Goal: Information Seeking & Learning: Learn about a topic

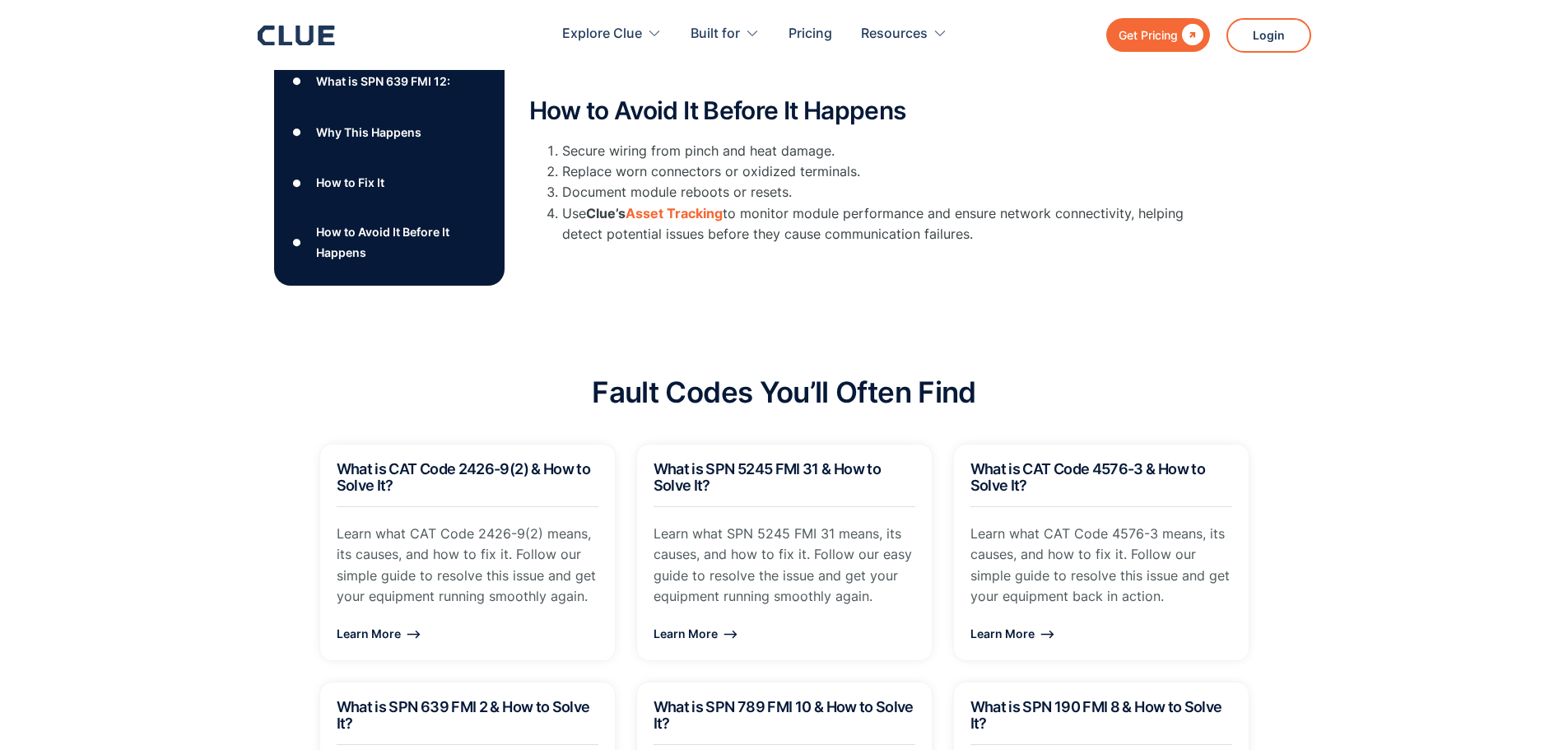
scroll to position [823, 0]
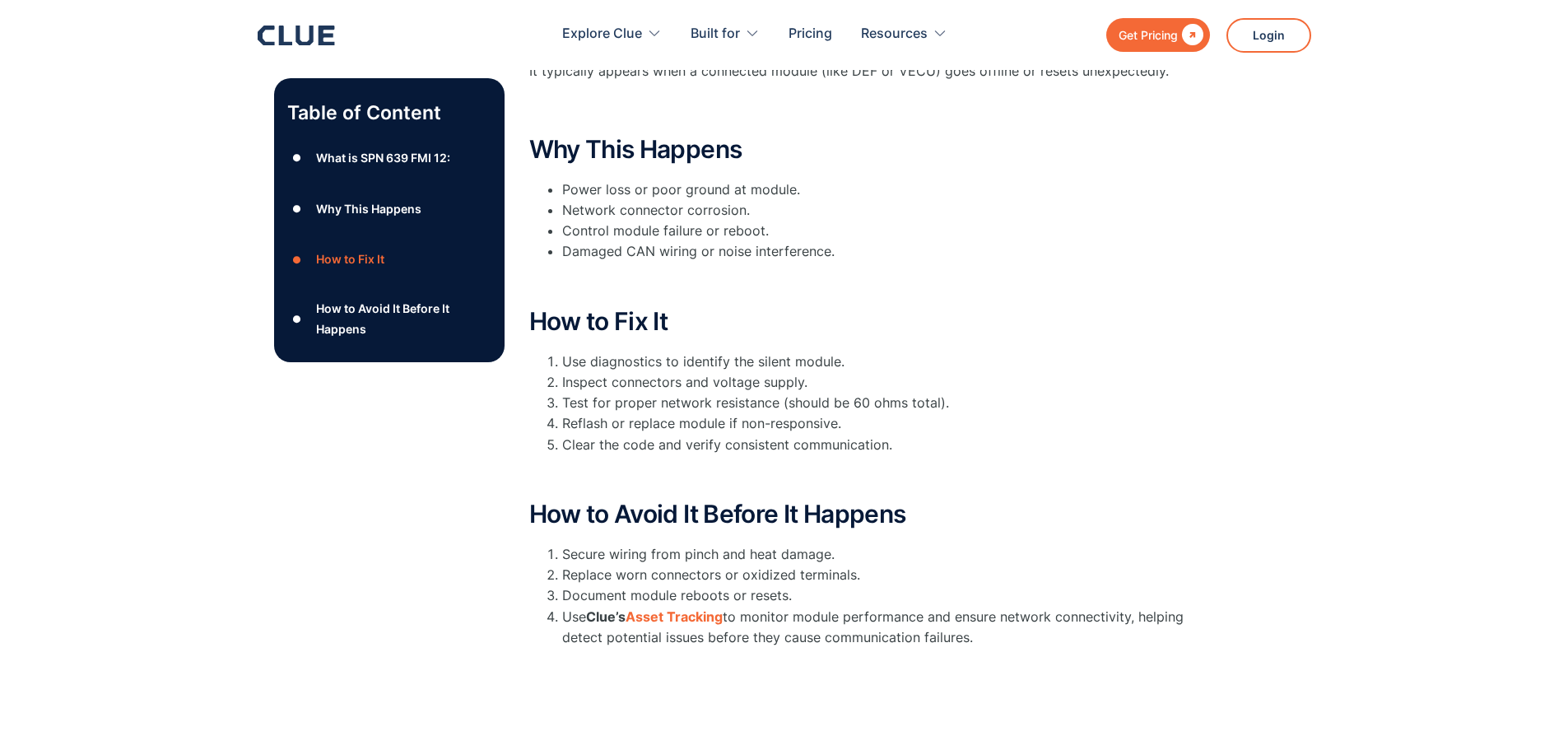
scroll to position [432, 0]
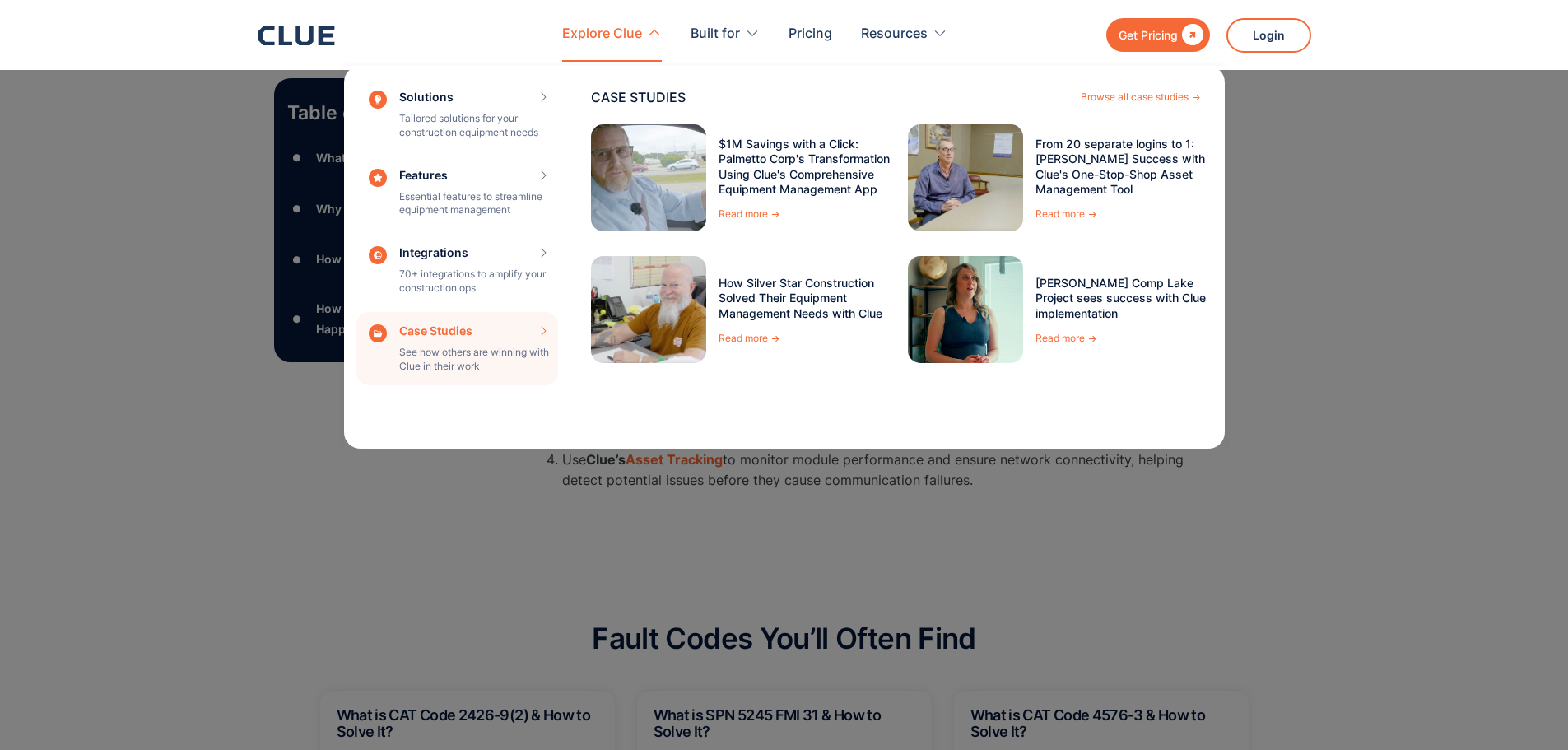
scroll to position [577, 0]
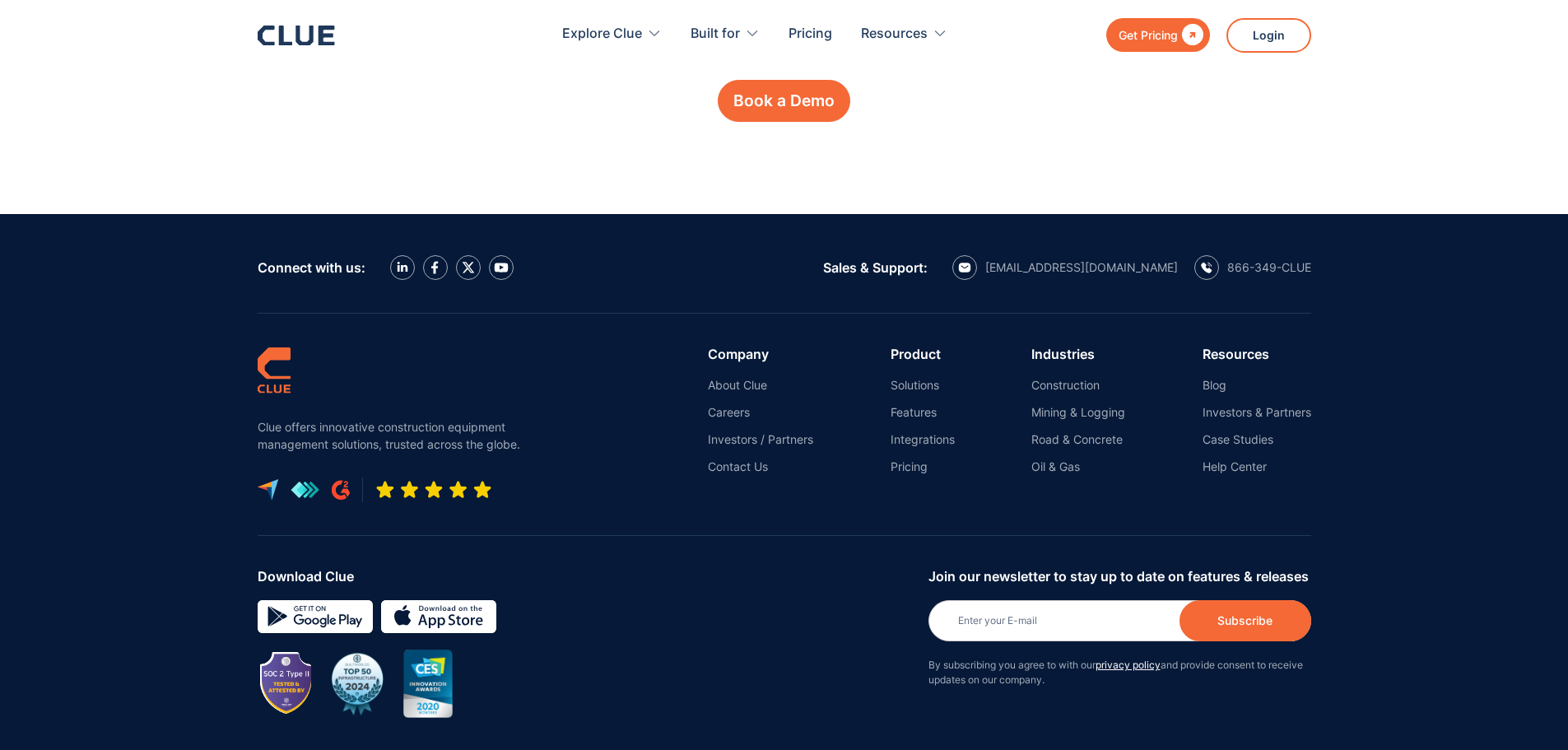
scroll to position [2645, 0]
